Goal: Task Accomplishment & Management: Manage account settings

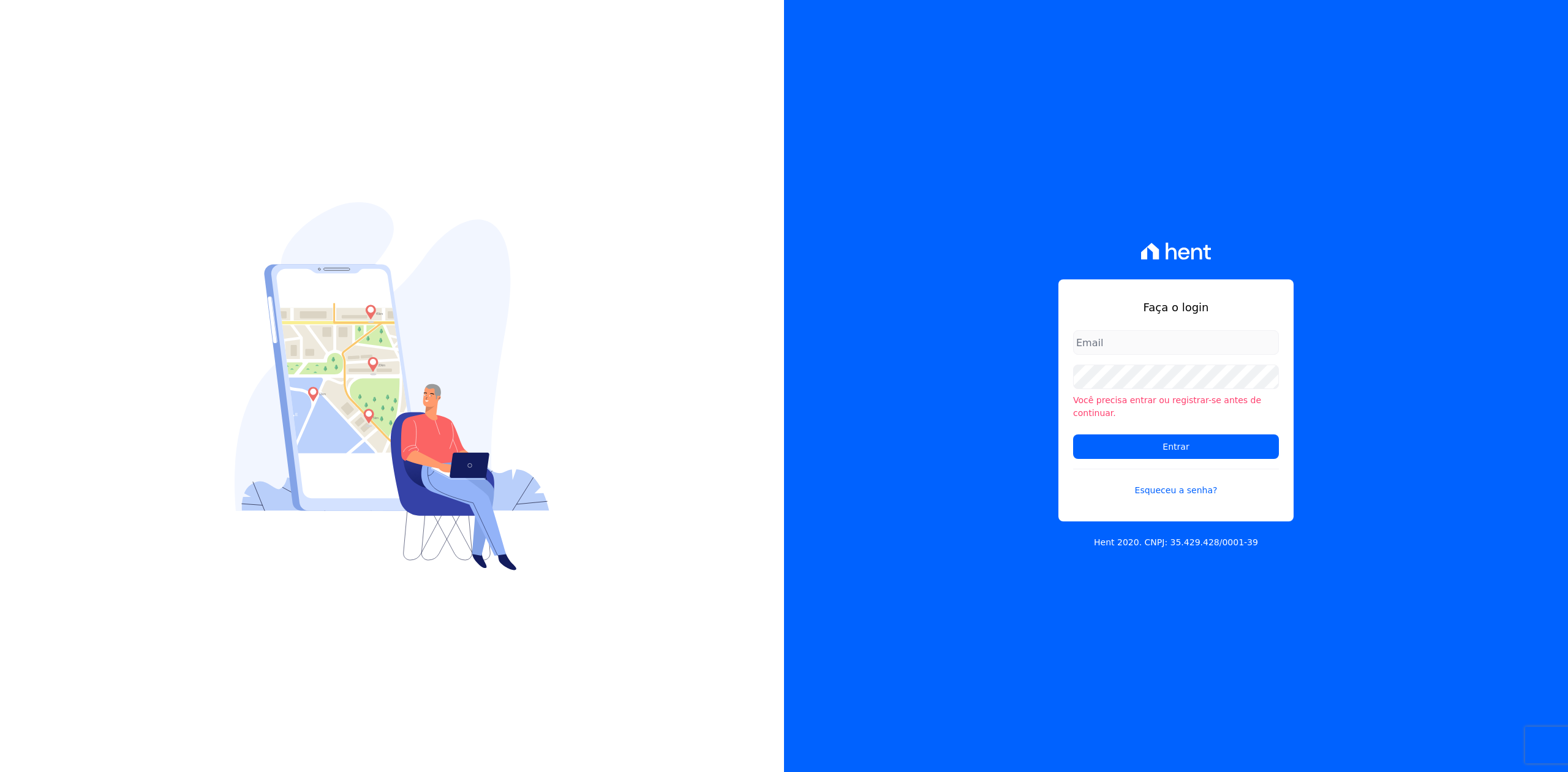
type input "joao@apiceincorporadora.com.br"
drag, startPoint x: 1273, startPoint y: 207, endPoint x: 1208, endPoint y: 350, distance: 157.1
click at [1264, 224] on div "Faça o login joao@apiceincorporadora.com.br Você precisa entrar ou registrar-se…" at bounding box center [1176, 386] width 784 height 772
click at [1174, 437] on input "Entrar" at bounding box center [1176, 446] width 206 height 24
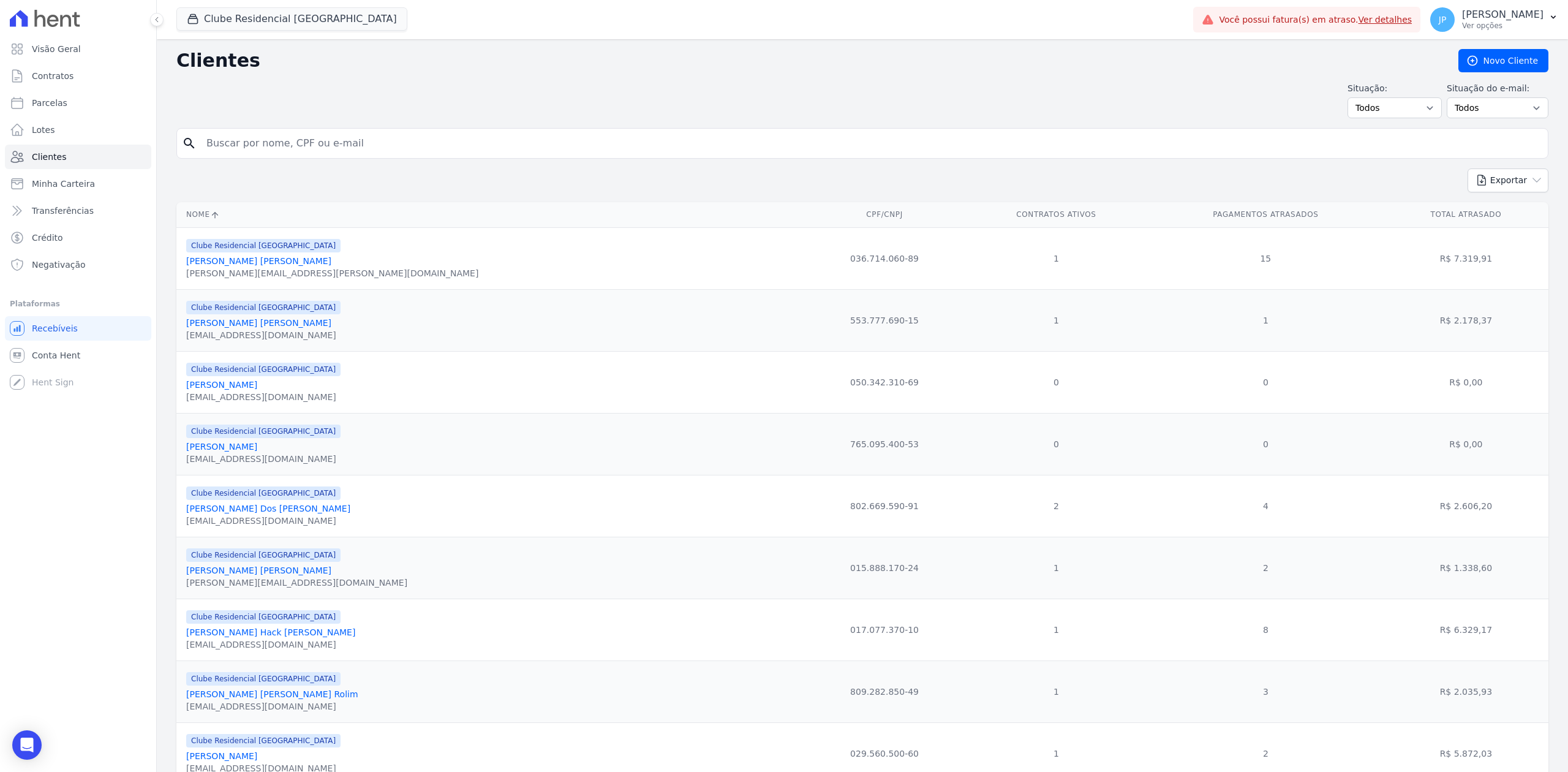
click at [1399, 16] on link "Ver detalhes" at bounding box center [1385, 19] width 54 height 10
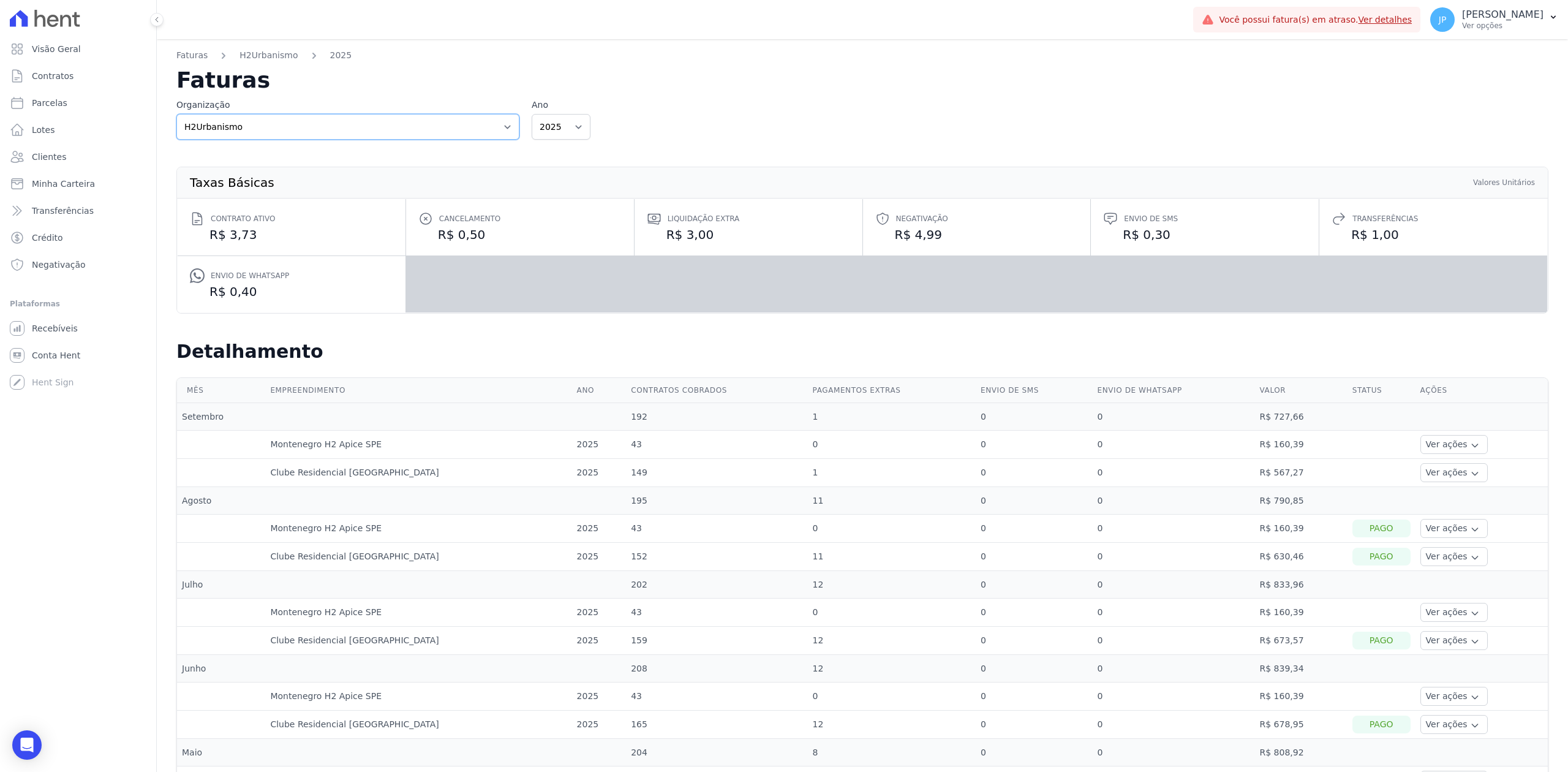
click at [506, 130] on select "Apice Incorporadora Apice Incorporadora - Inco H2Urbanismo" at bounding box center [348, 127] width 343 height 26
select select "0718d752-0d0d-493f-90e9-7c85e0801cea"
click at [176, 114] on select "Apice Incorporadora Apice Incorporadora - Inco H2Urbanismo" at bounding box center [348, 127] width 343 height 26
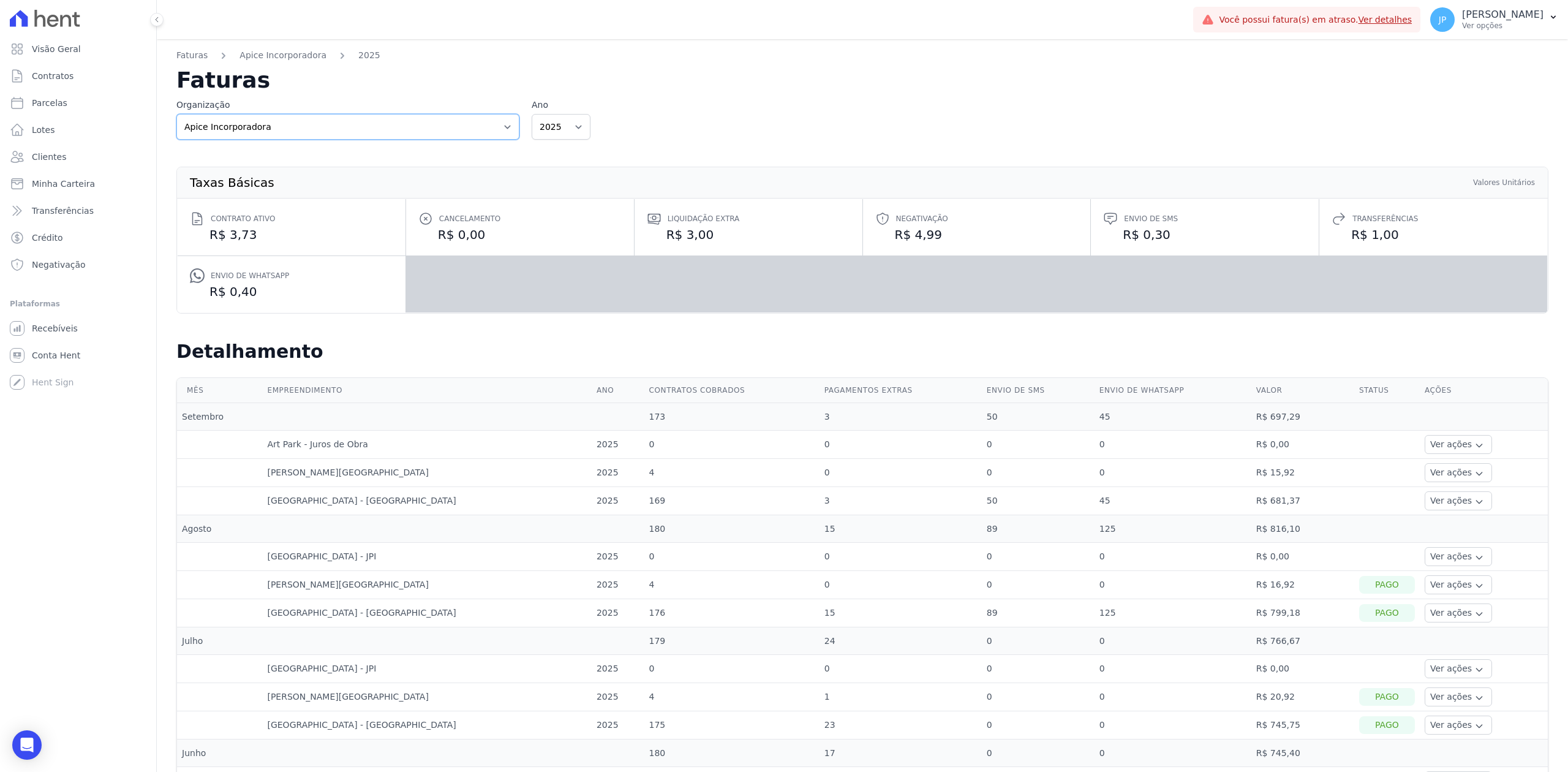
click at [505, 129] on select "Apice Incorporadora Apice Incorporadora - Inco H2Urbanismo" at bounding box center [348, 127] width 343 height 26
select select "d8ee6d41-a4a0-41a6-9390-656f73471309"
click at [176, 114] on select "Apice Incorporadora Apice Incorporadora - Inco H2Urbanismo" at bounding box center [348, 127] width 343 height 26
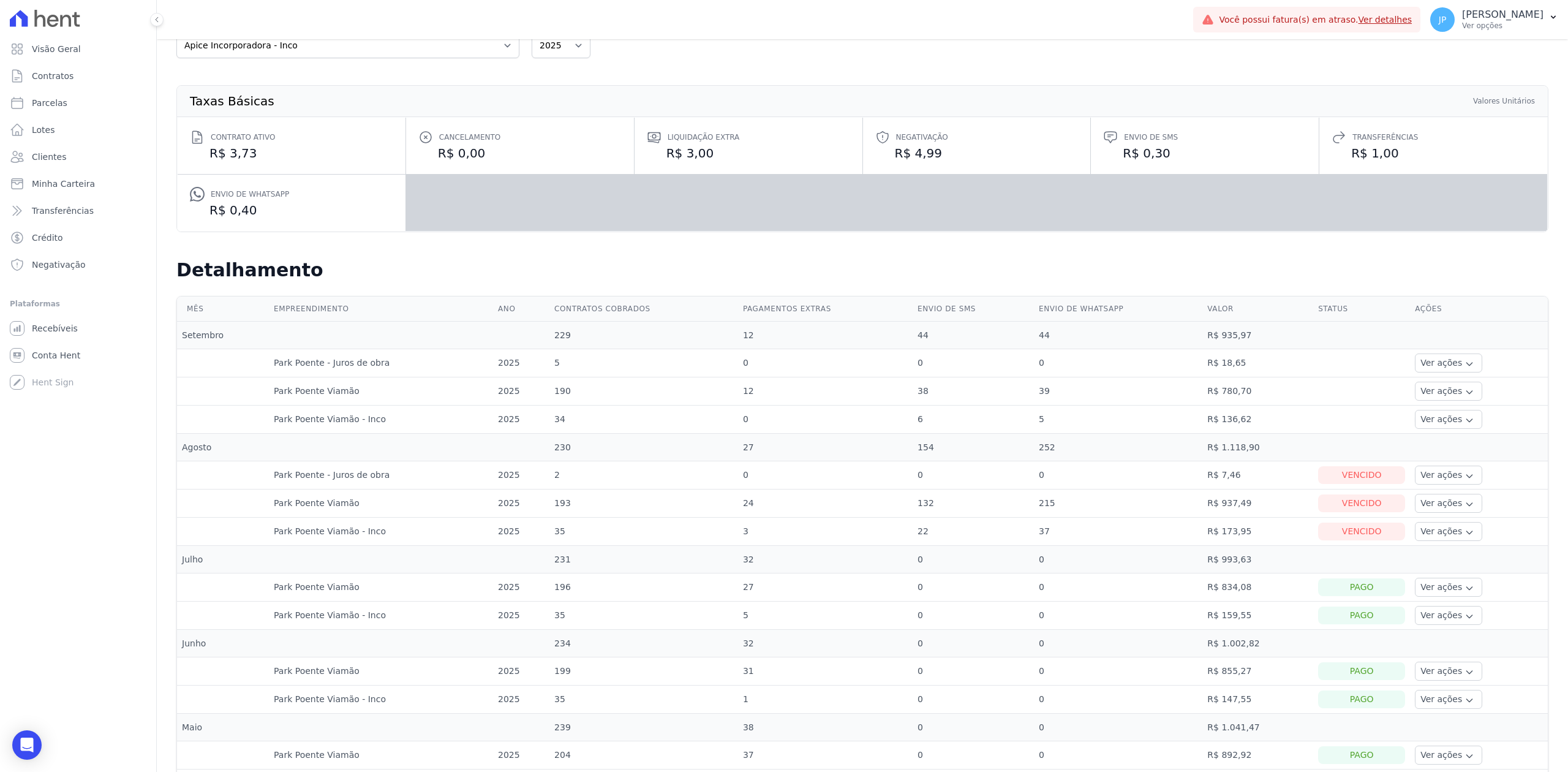
scroll to position [163, 0]
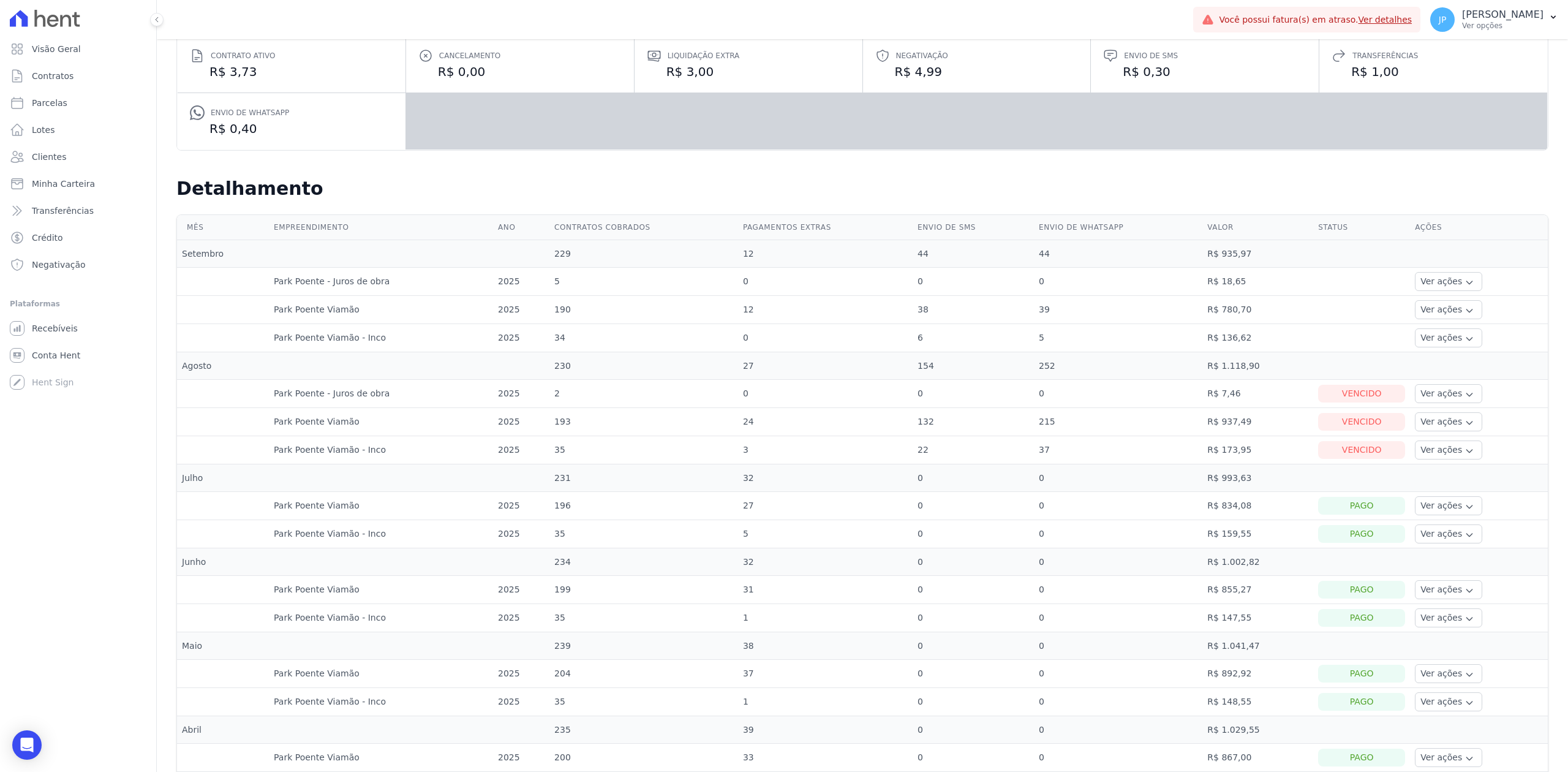
drag, startPoint x: 1174, startPoint y: 395, endPoint x: 1253, endPoint y: 398, distance: 79.1
click at [1253, 398] on tr "Park Poente - Juros de obra 2025 2 0 0 0 R$ 7,46 [GEOGRAPHIC_DATA] Ver ações Ve…" at bounding box center [862, 393] width 1371 height 28
drag, startPoint x: 1207, startPoint y: 429, endPoint x: 1255, endPoint y: 447, distance: 51.3
click at [1255, 442] on tbody "Setembro 229 12 44 44 R$ 935,97 Park Poente - Juros de obra 2025 5 0 0 0 R$ 18,…" at bounding box center [862, 645] width 1371 height 812
click at [650, 420] on td "193" at bounding box center [644, 421] width 189 height 28
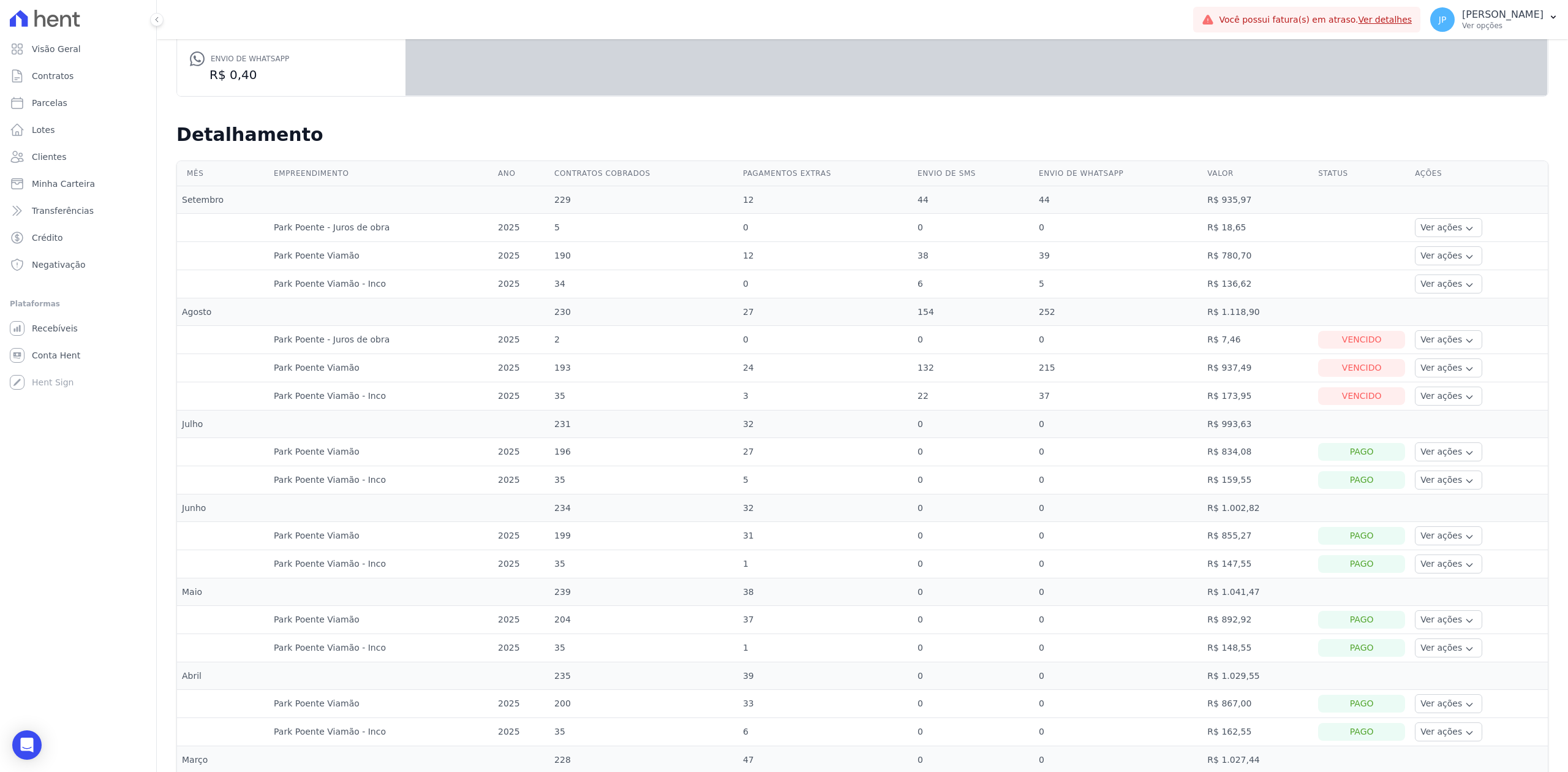
scroll to position [245, 0]
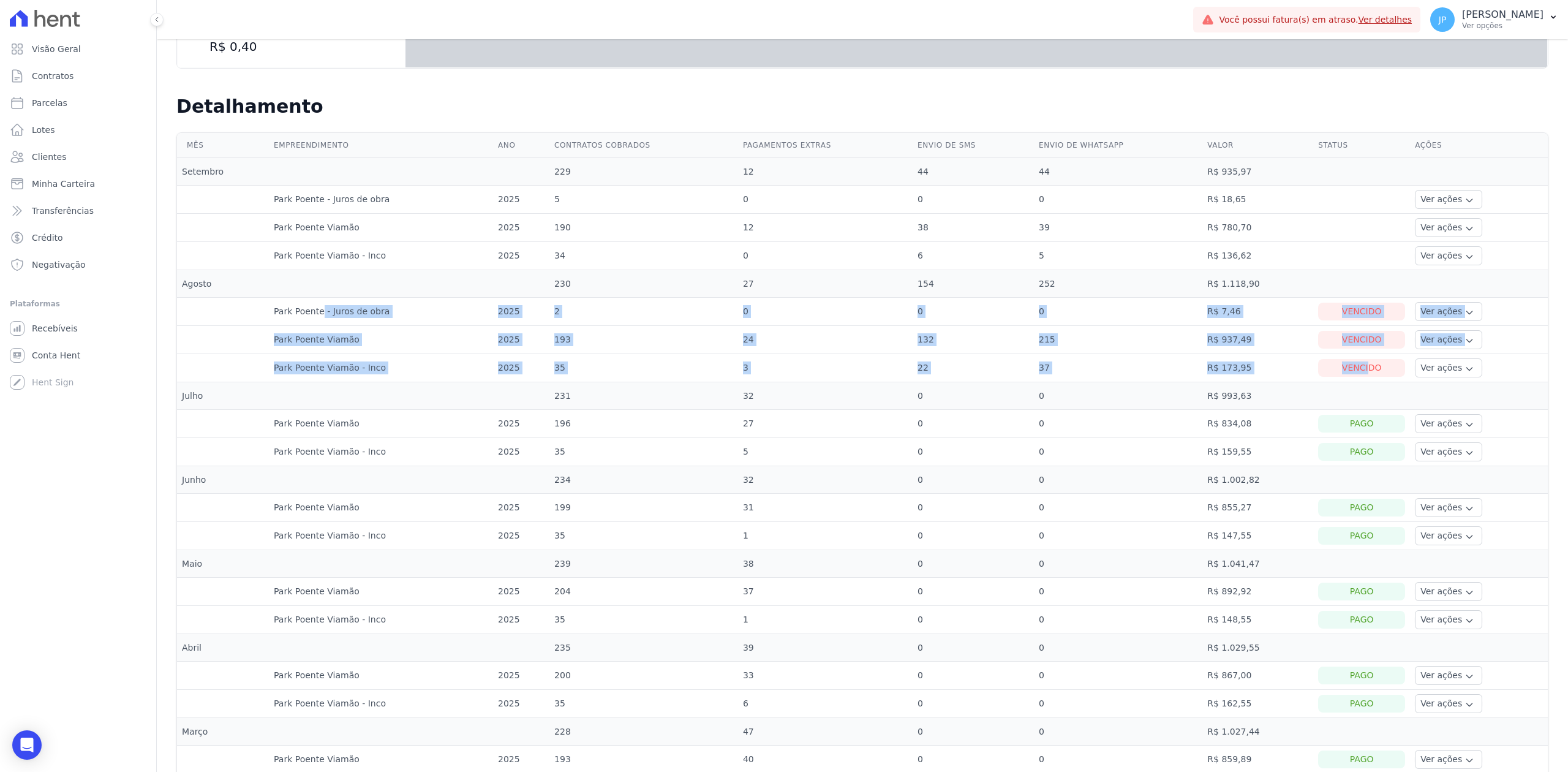
drag, startPoint x: 297, startPoint y: 315, endPoint x: 1350, endPoint y: 382, distance: 1055.1
click at [1350, 382] on tbody "Setembro 229 12 44 44 R$ 935,97 Park Poente - Juros de obra 2025 5 0 0 0 R$ 18,…" at bounding box center [862, 563] width 1371 height 812
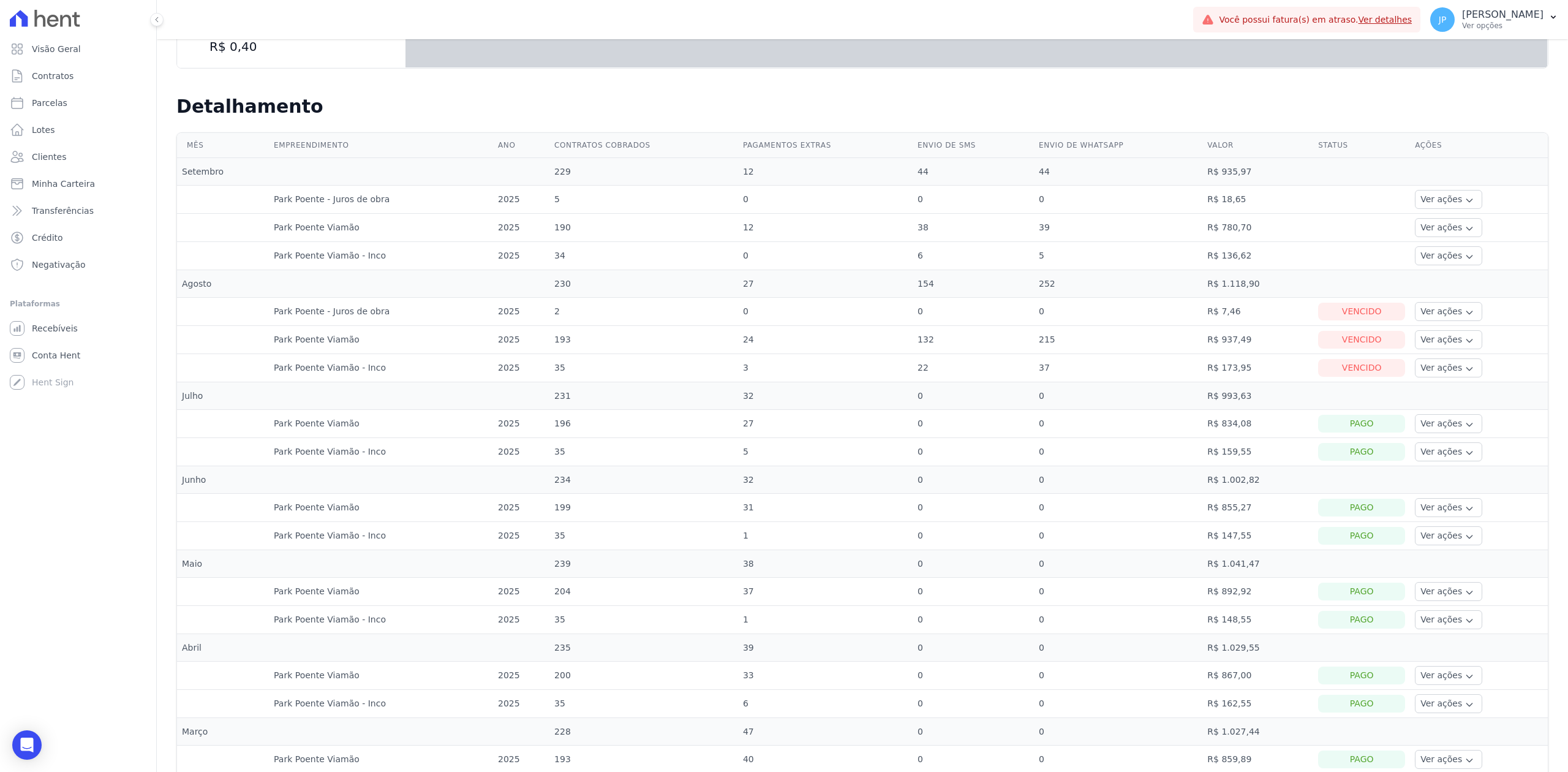
click at [1206, 403] on td "R$ 993,63" at bounding box center [1258, 396] width 111 height 27
click at [1433, 369] on button "Ver ações" at bounding box center [1449, 368] width 68 height 19
click at [1429, 405] on link "Ver boleto" at bounding box center [1466, 402] width 91 height 13
